Goal: Transaction & Acquisition: Purchase product/service

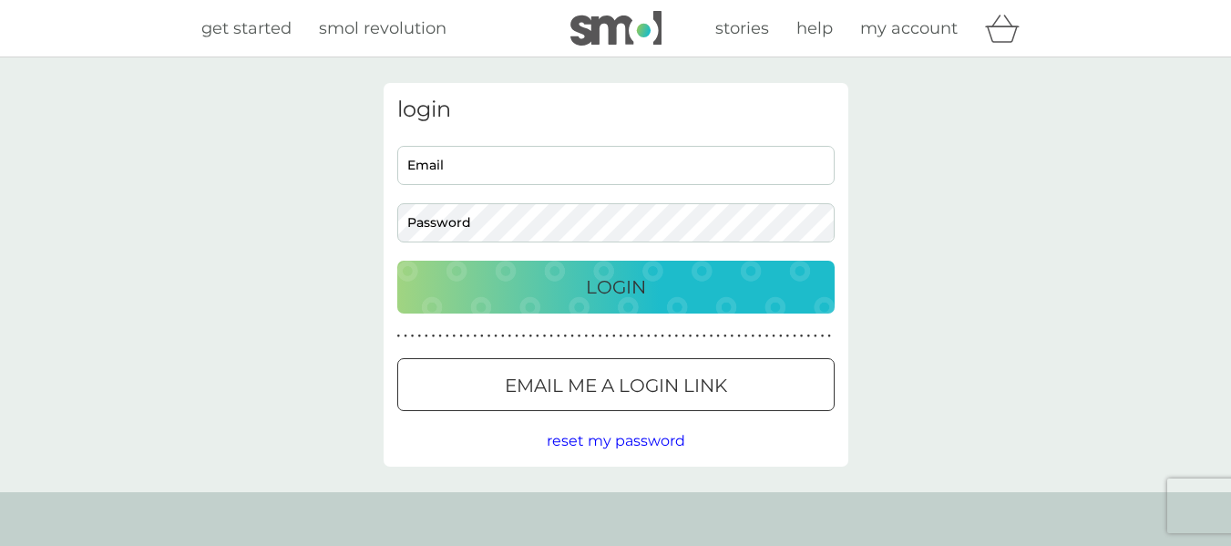
type input "Trinabthompson@outlook.com"
click at [586, 284] on p "Login" at bounding box center [616, 286] width 60 height 29
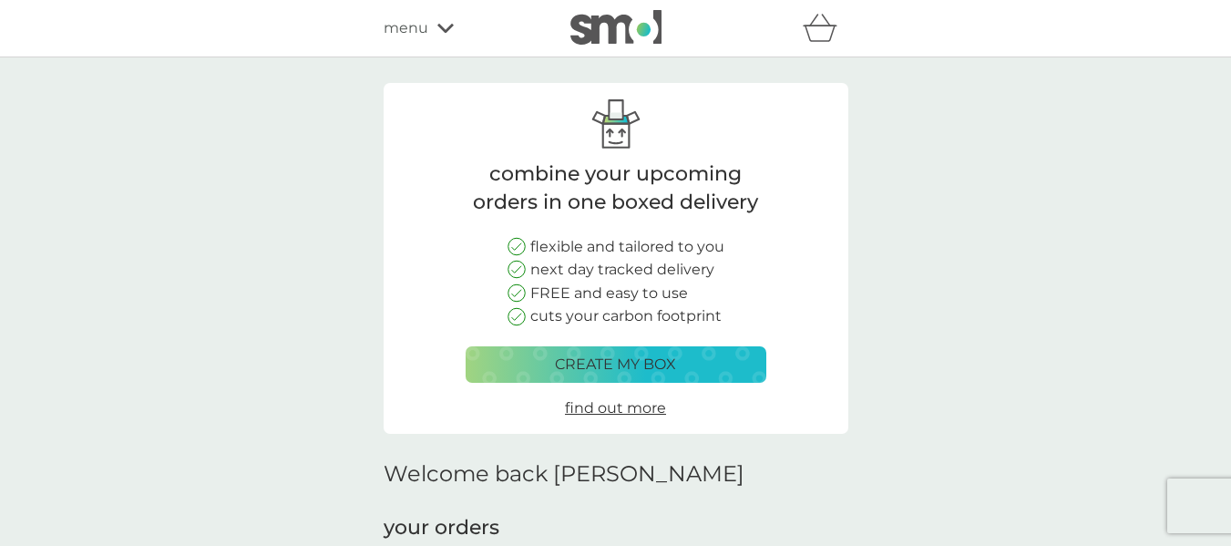
click at [799, 15] on div at bounding box center [770, 28] width 155 height 36
click at [829, 36] on icon "basket" at bounding box center [820, 28] width 35 height 28
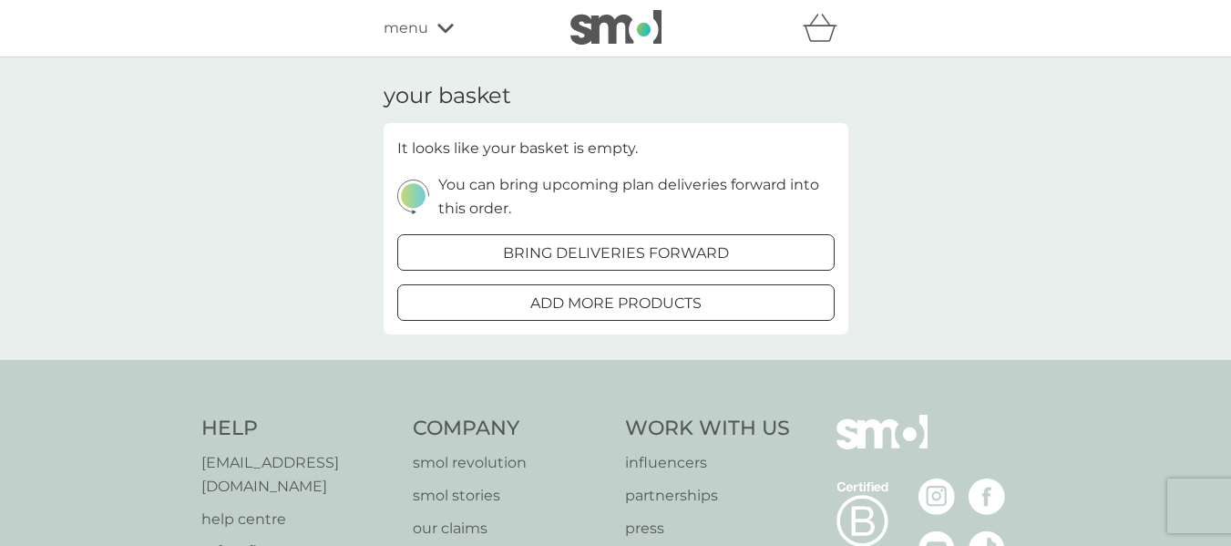
click at [416, 22] on span "menu" at bounding box center [406, 28] width 45 height 24
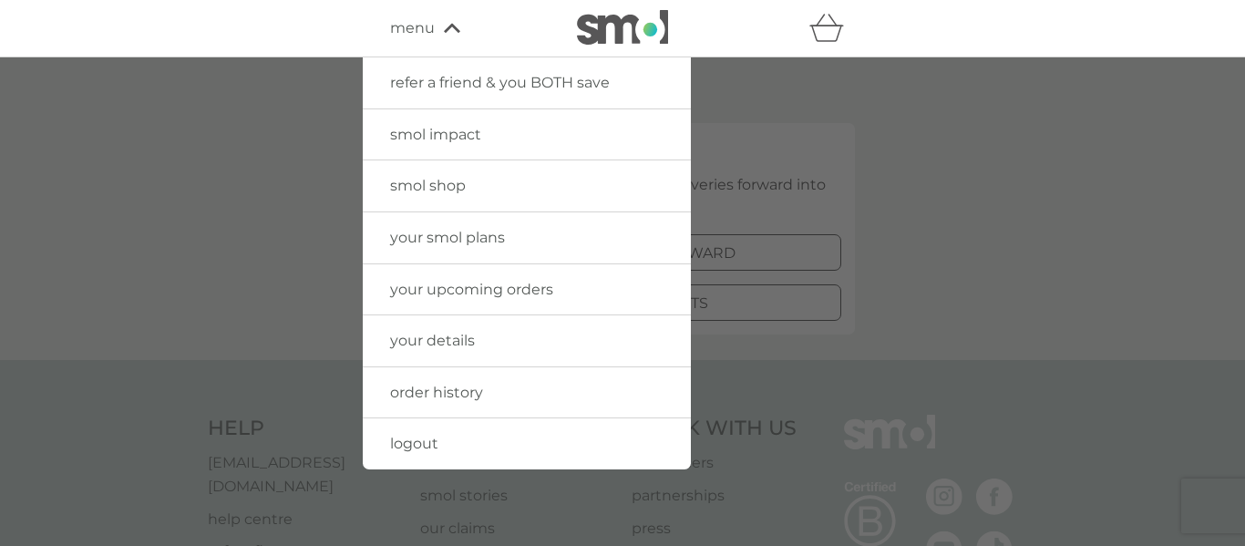
click at [416, 194] on span "smol shop" at bounding box center [428, 185] width 76 height 17
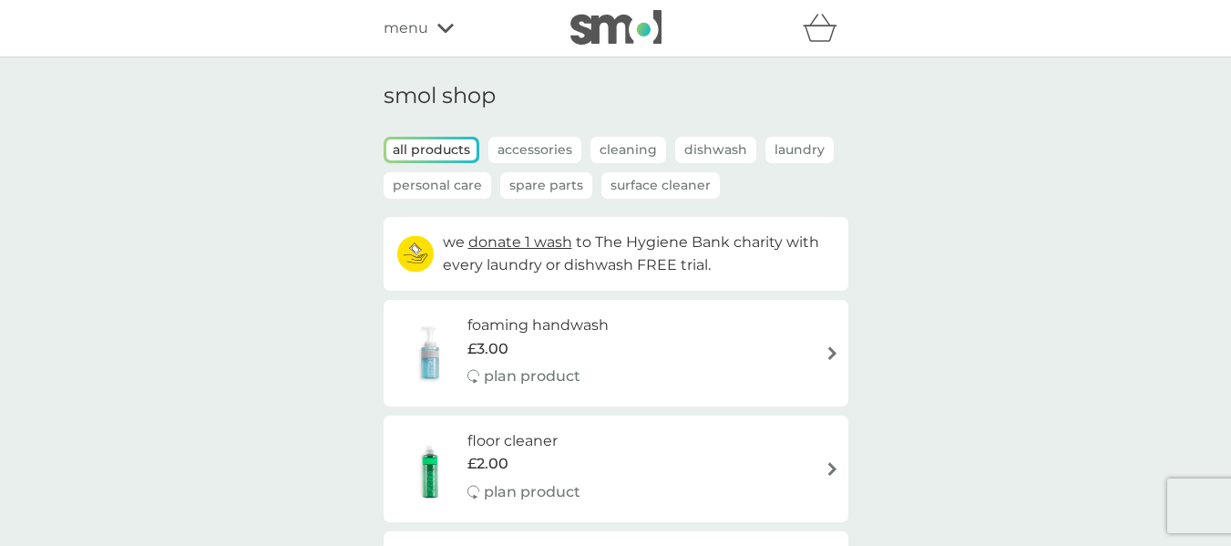
click at [826, 35] on icon "basket" at bounding box center [820, 28] width 35 height 28
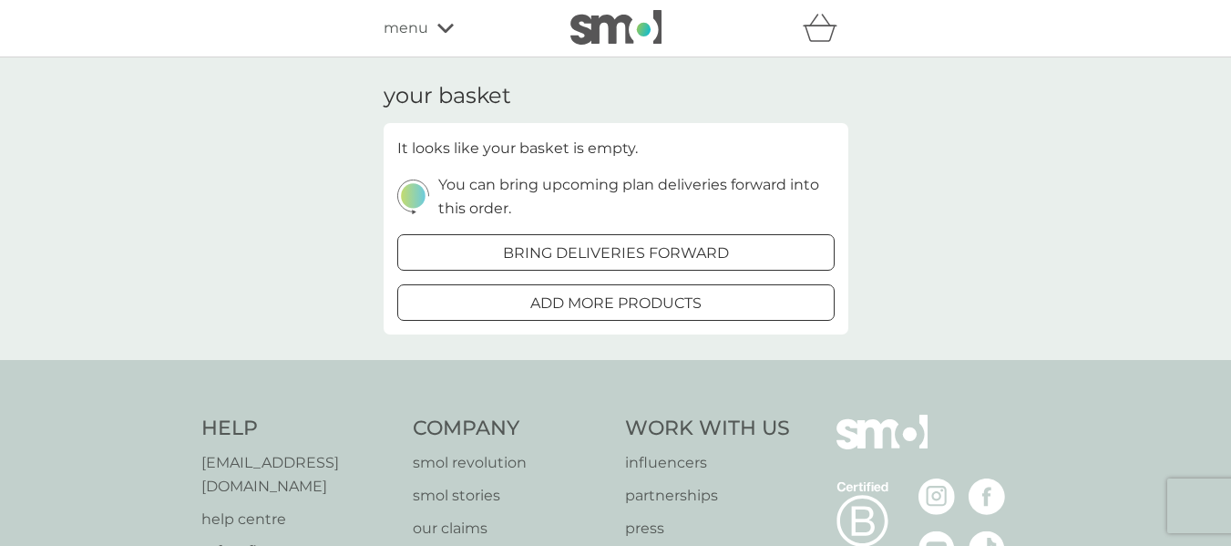
click at [580, 304] on p "add more products" at bounding box center [615, 304] width 171 height 24
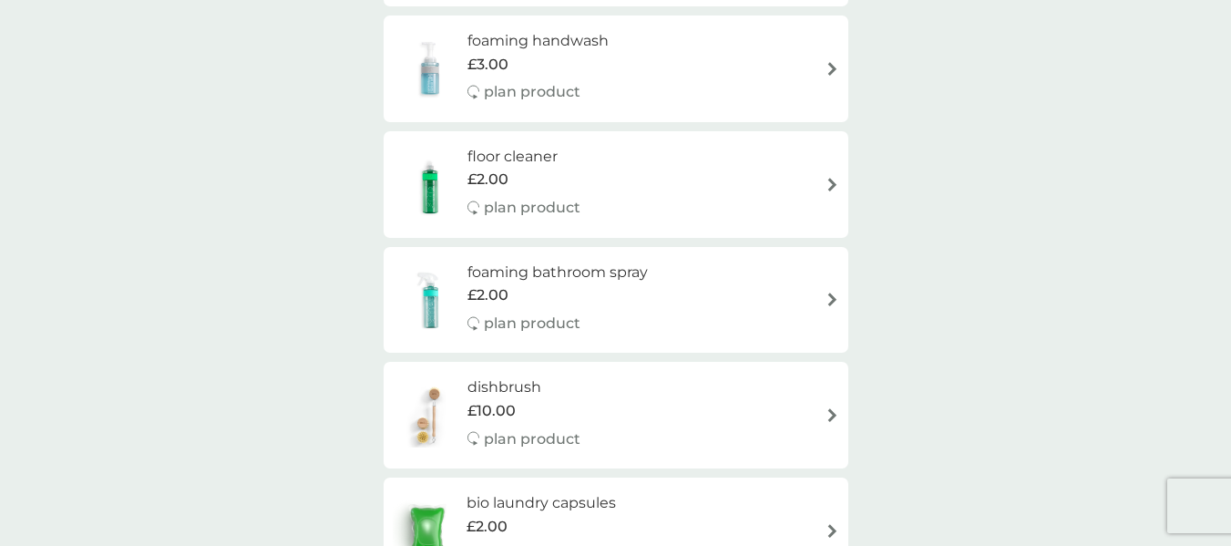
scroll to position [310, 0]
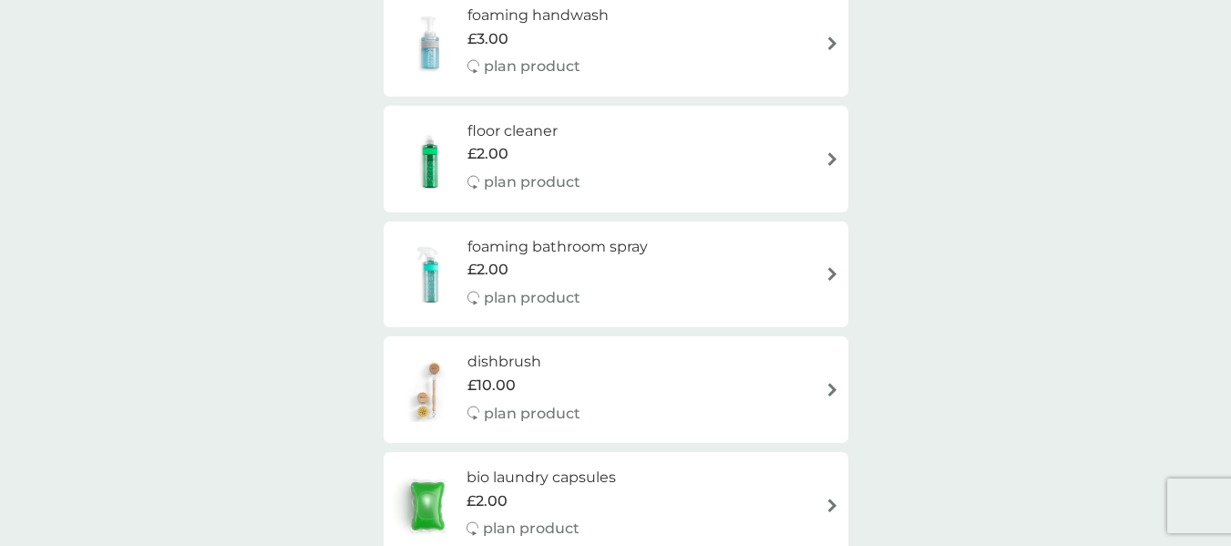
click at [529, 129] on h6 "floor cleaner" at bounding box center [523, 131] width 113 height 24
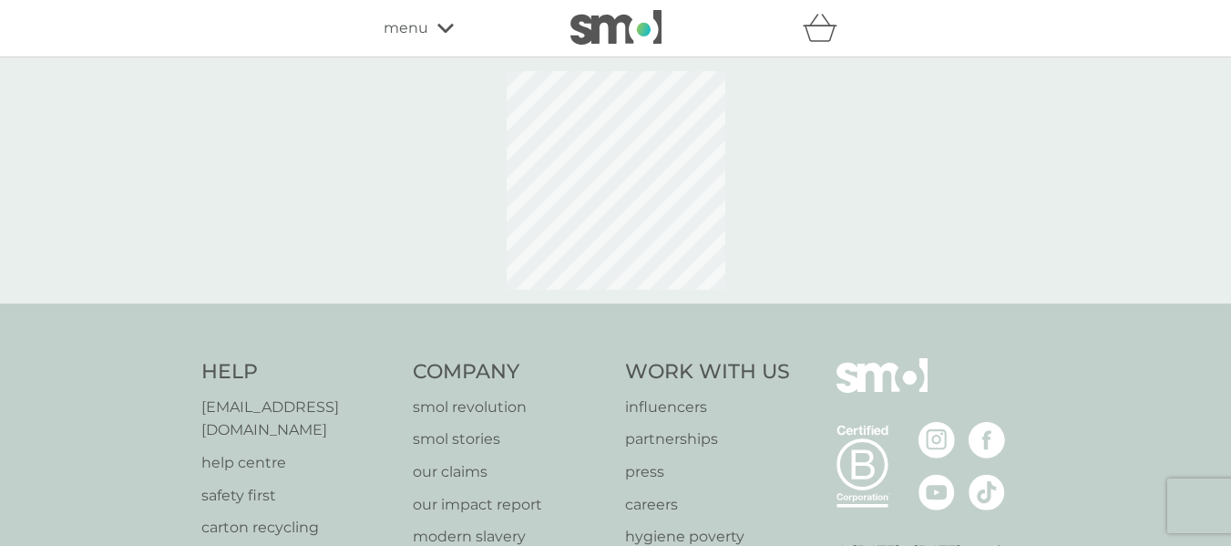
select select "84"
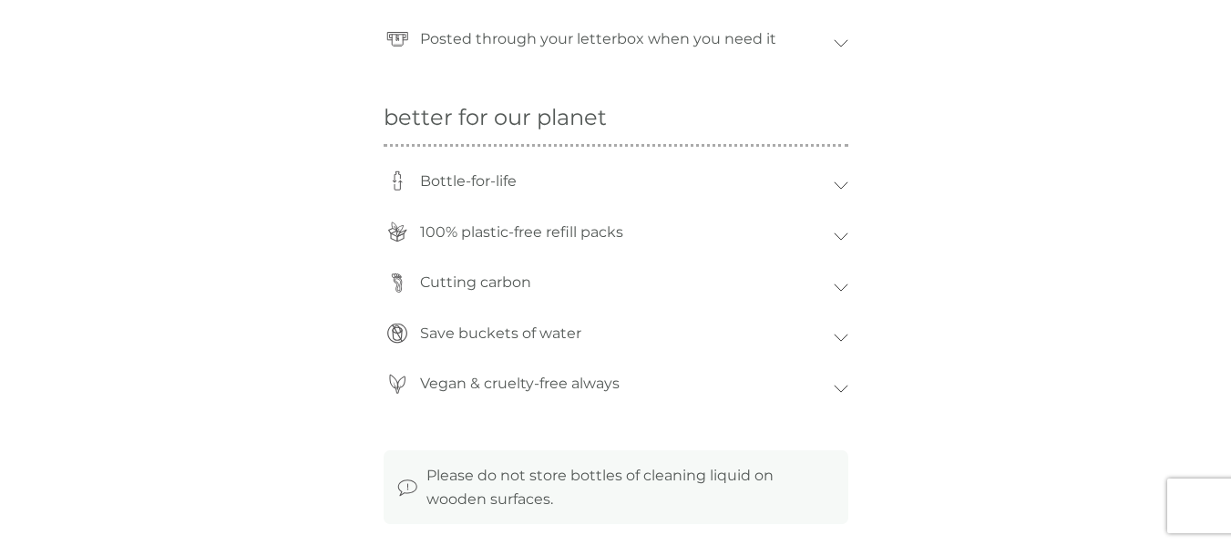
scroll to position [1610, 0]
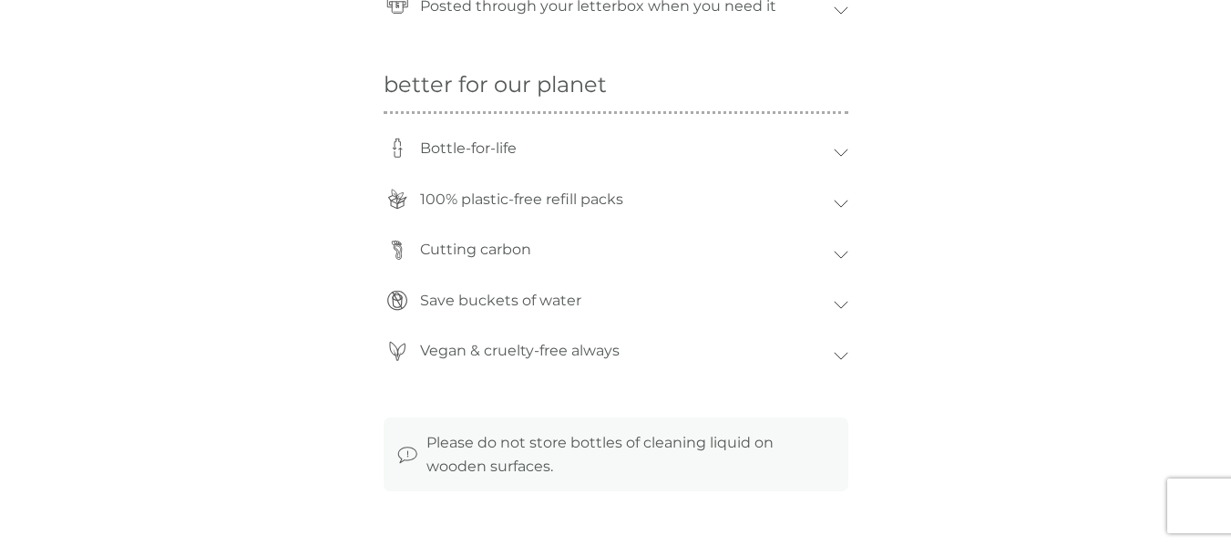
click at [840, 154] on icon at bounding box center [841, 153] width 15 height 8
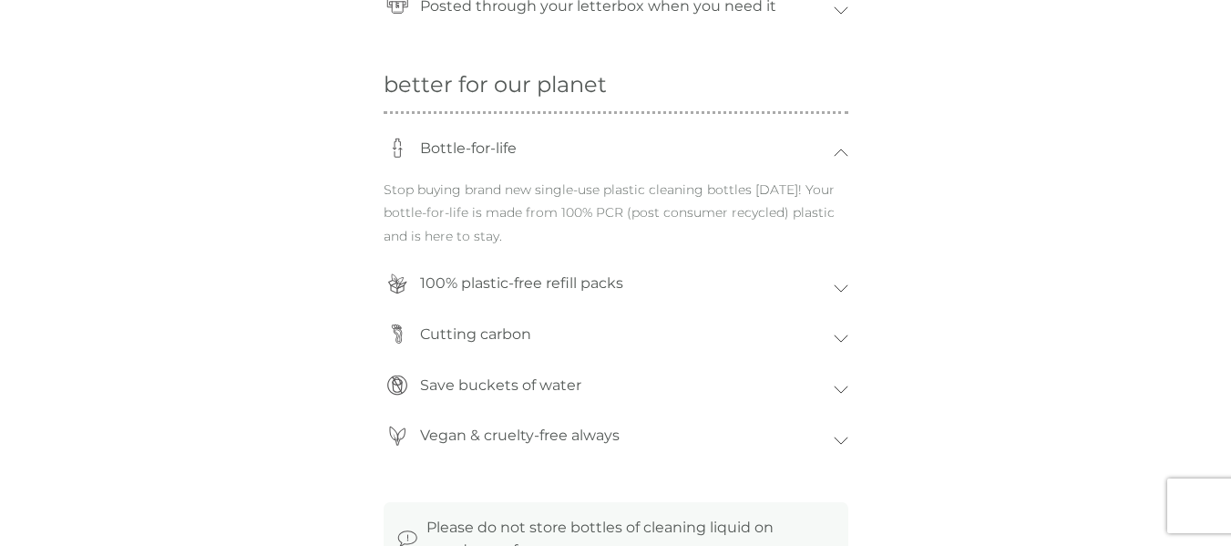
click at [840, 154] on icon at bounding box center [841, 153] width 15 height 8
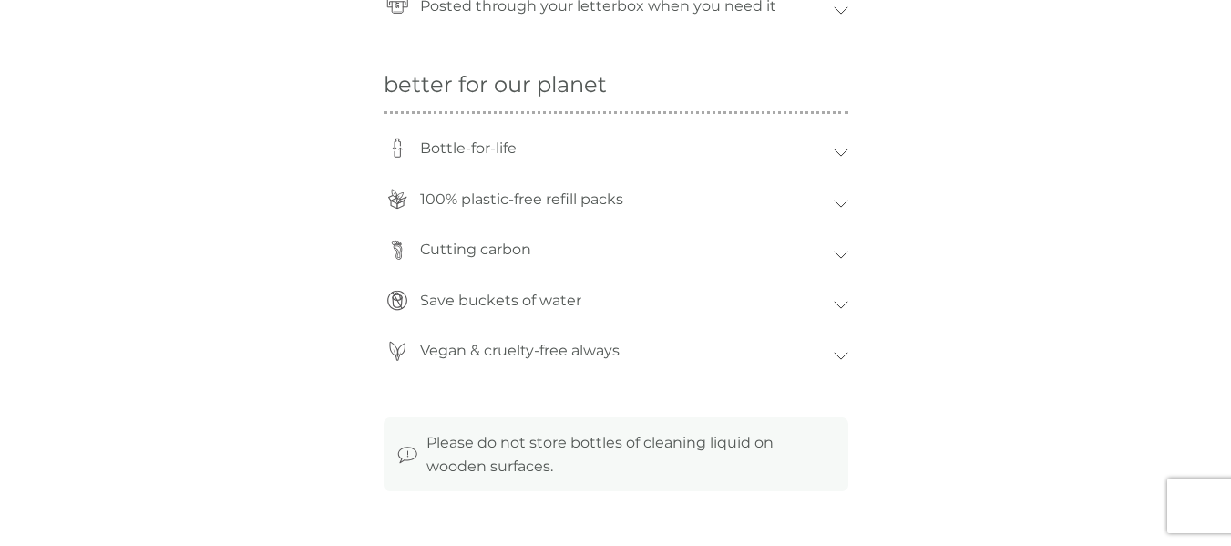
click at [844, 350] on div "Vegan & cruelty-free always" at bounding box center [616, 355] width 465 height 51
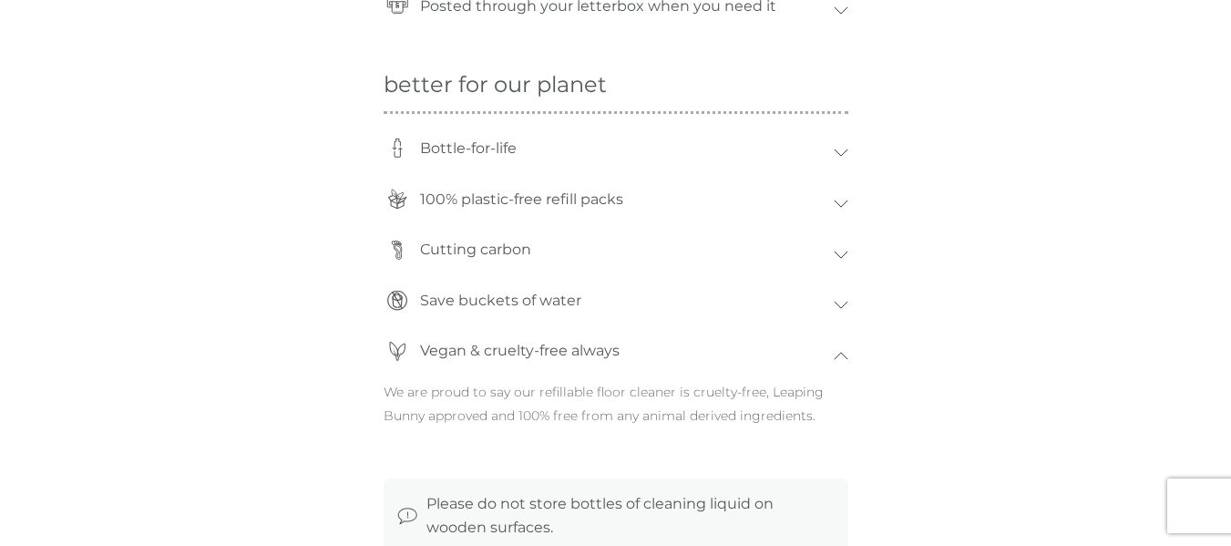
click at [844, 350] on div "Vegan & cruelty-free always" at bounding box center [616, 355] width 465 height 51
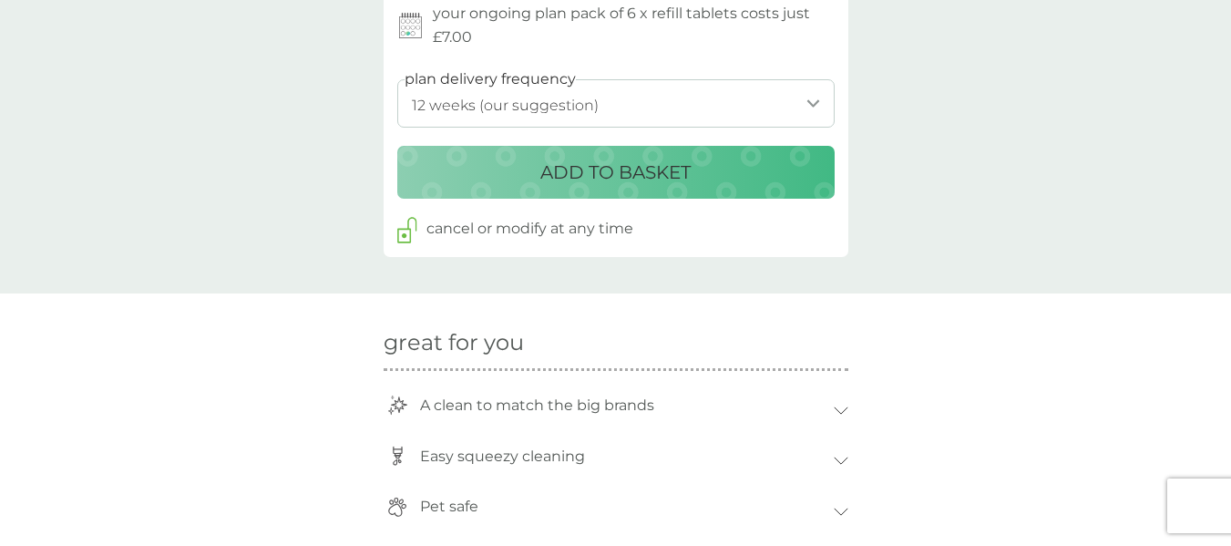
scroll to position [1019, 0]
